Goal: Information Seeking & Learning: Compare options

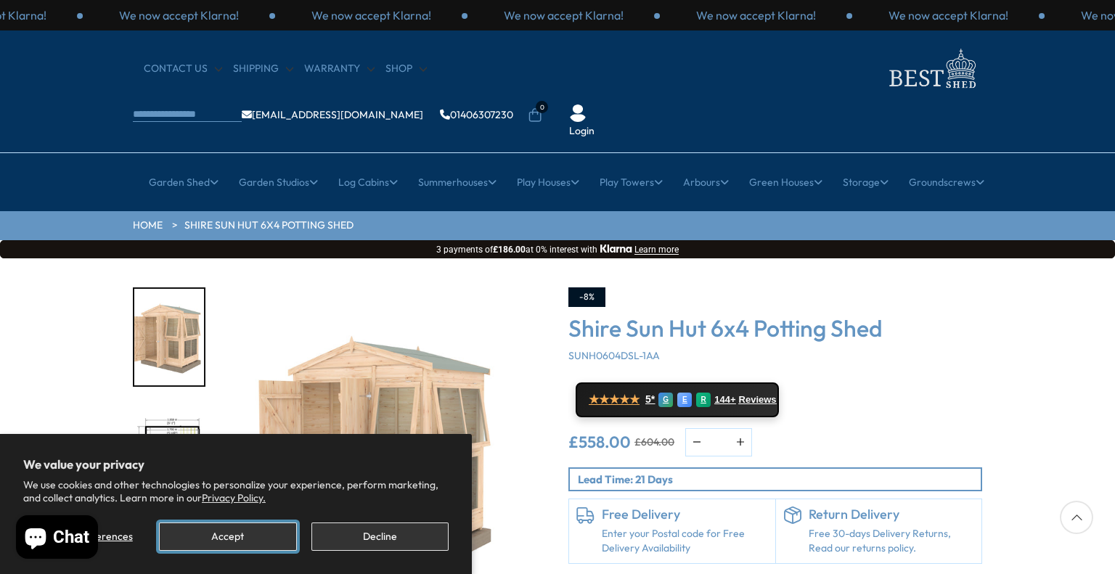
click at [235, 539] on button "Accept" at bounding box center [227, 536] width 137 height 28
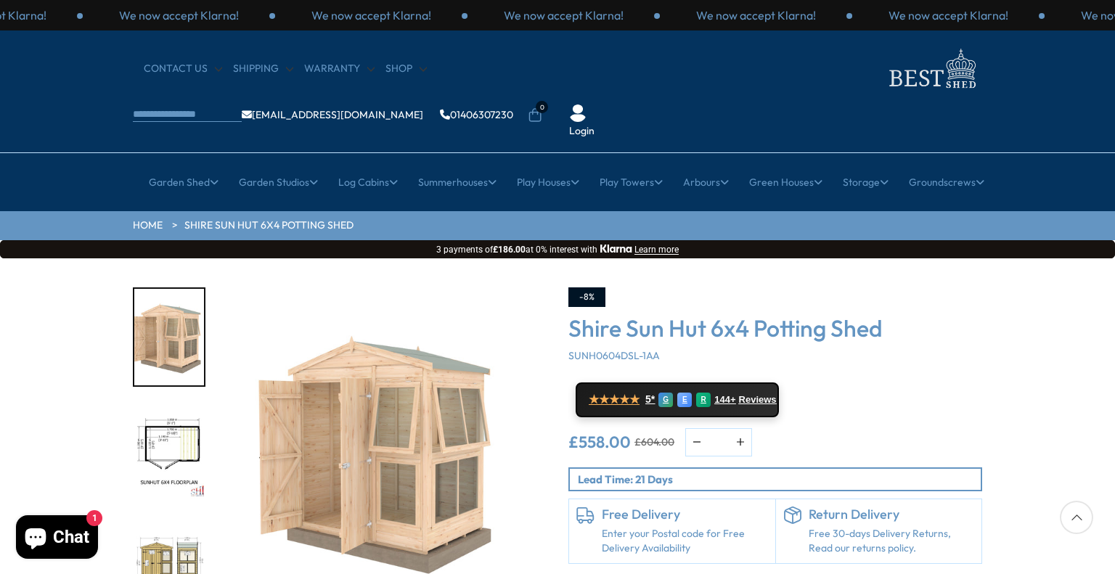
click at [181, 403] on img "2 / 12" at bounding box center [169, 451] width 70 height 97
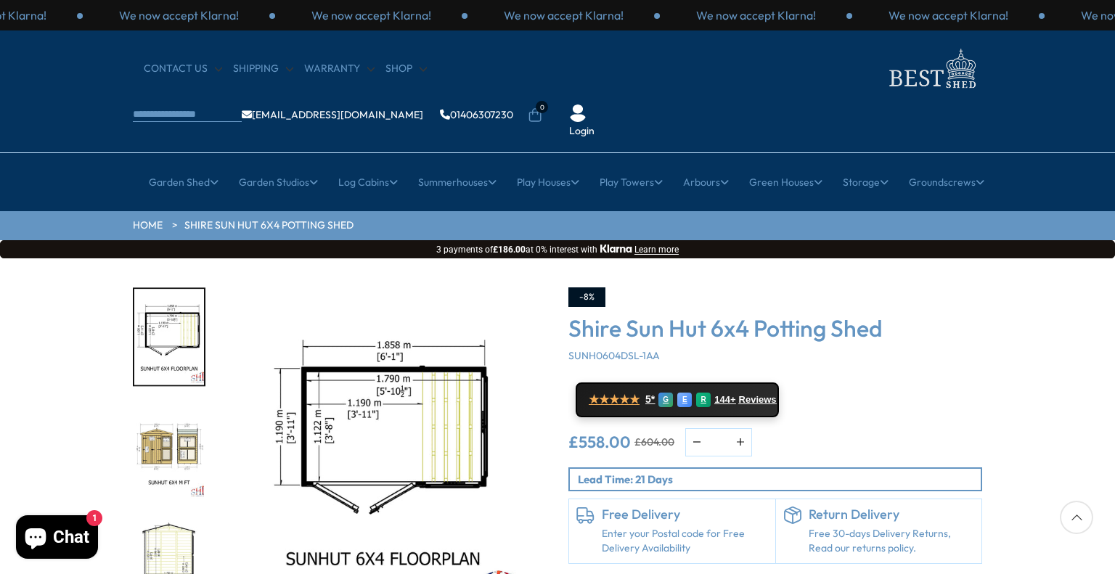
click at [174, 528] on img "4 / 12" at bounding box center [169, 564] width 70 height 97
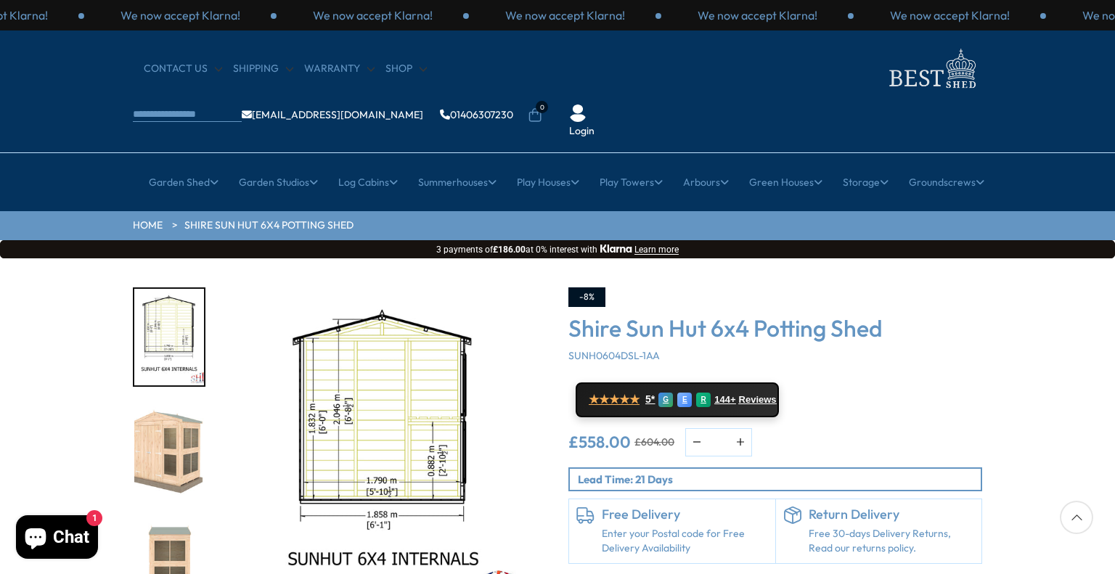
click at [173, 414] on img "5 / 12" at bounding box center [169, 451] width 70 height 97
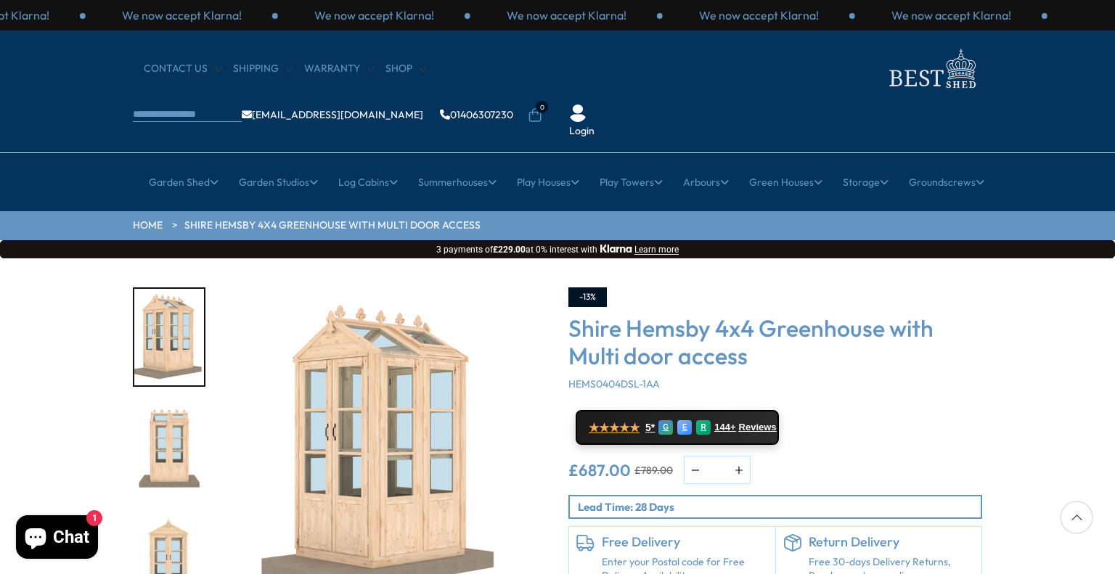
drag, startPoint x: 1052, startPoint y: 284, endPoint x: 1086, endPoint y: 289, distance: 33.7
click at [1086, 289] on div "Click To Expand Click To Expand Click To Expand Click To Expand Click To Expand…" at bounding box center [557, 477] width 1115 height 438
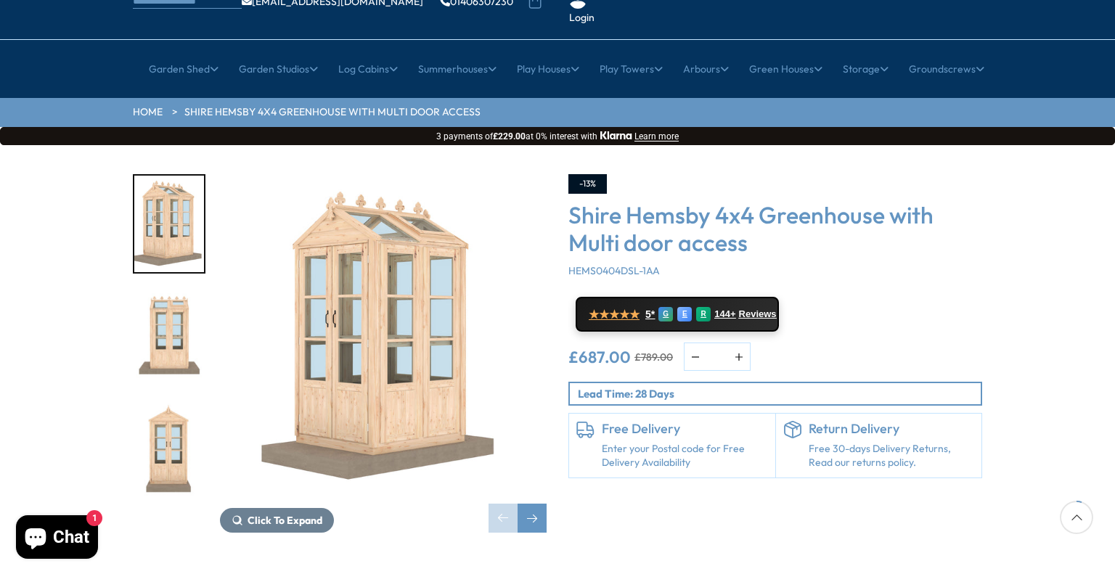
scroll to position [116, 0]
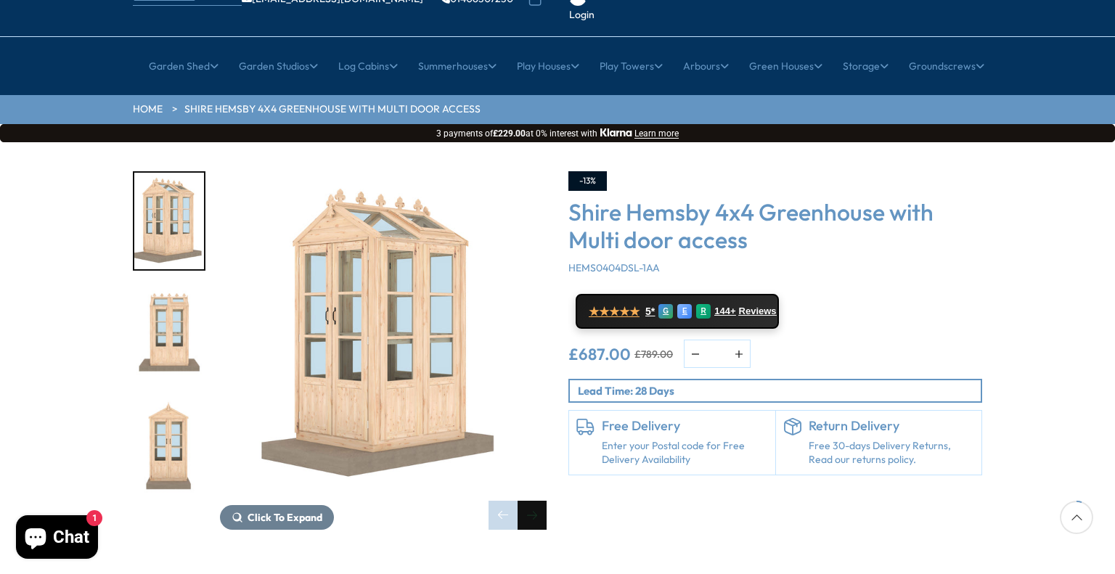
click at [532, 501] on div "Next slide" at bounding box center [531, 515] width 29 height 29
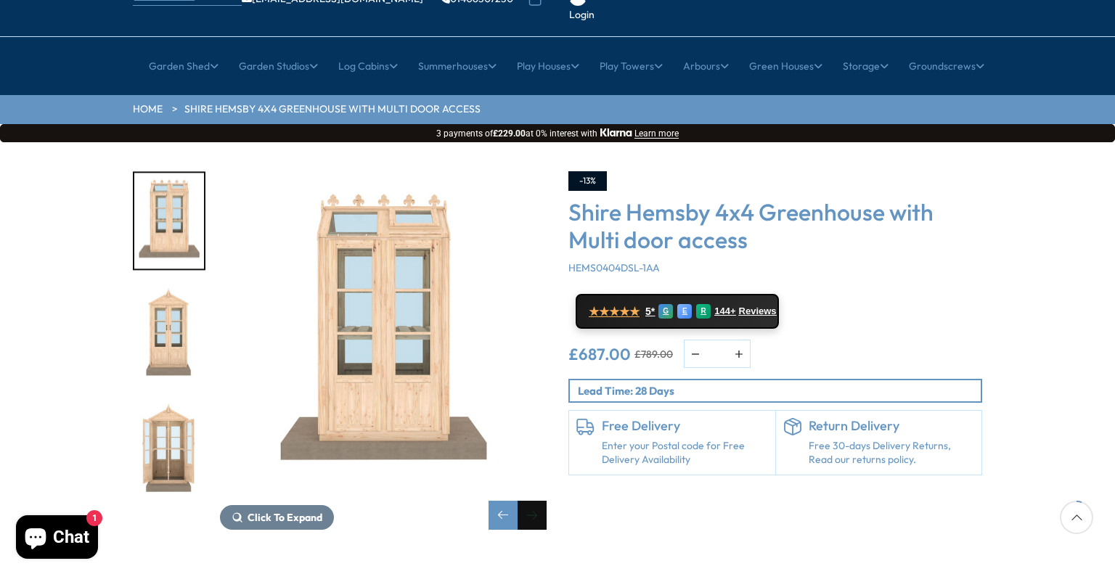
click at [532, 501] on div "Next slide" at bounding box center [531, 515] width 29 height 29
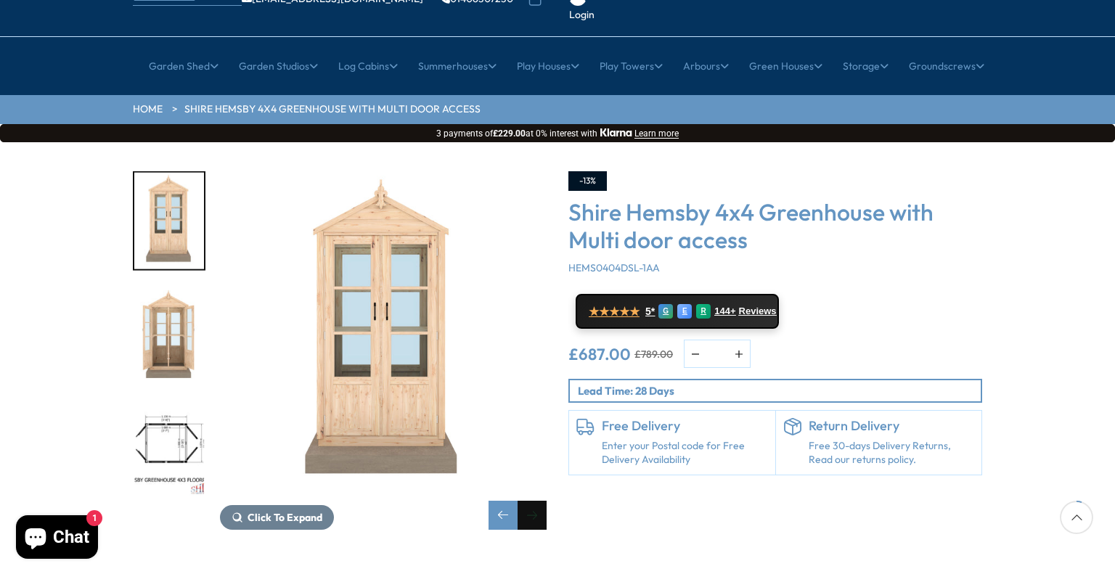
click at [532, 501] on div "Next slide" at bounding box center [531, 515] width 29 height 29
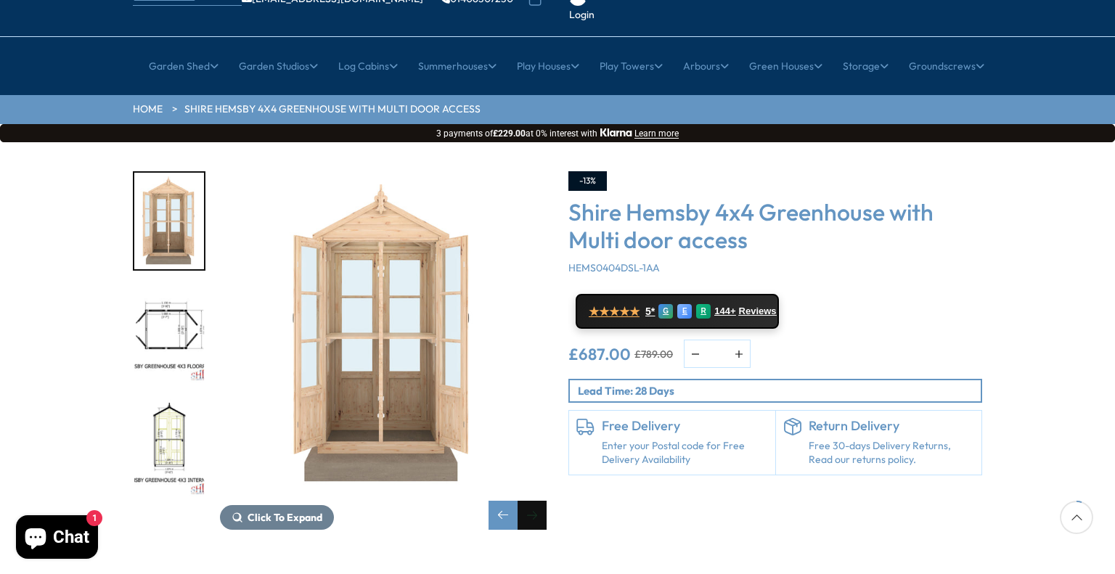
click at [532, 501] on div "Next slide" at bounding box center [531, 515] width 29 height 29
